Goal: Browse casually

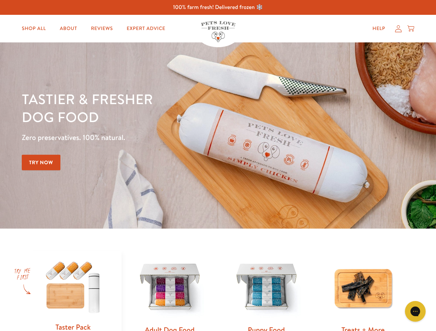
click at [218, 166] on div "Tastier & fresher dog food Zero preservatives. 100% natural. Try Now" at bounding box center [153, 135] width 262 height 91
click at [415, 312] on icon "Gorgias live chat" at bounding box center [415, 311] width 7 height 7
